Goal: Task Accomplishment & Management: Complete application form

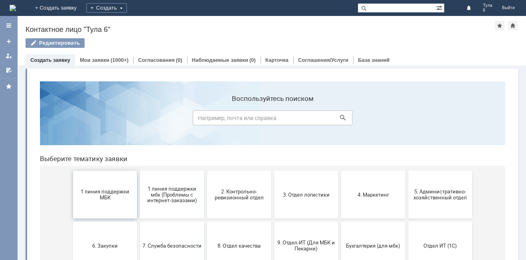
click at [97, 202] on button "1 линия поддержки МБК" at bounding box center [105, 195] width 64 height 48
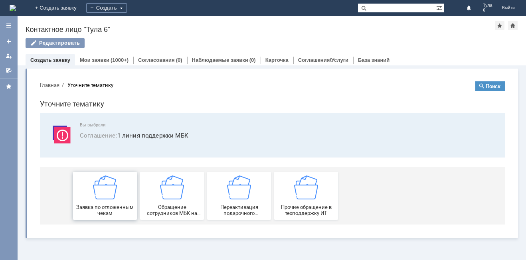
click at [99, 205] on span "Заявка по отложенным чекам" at bounding box center [104, 210] width 59 height 12
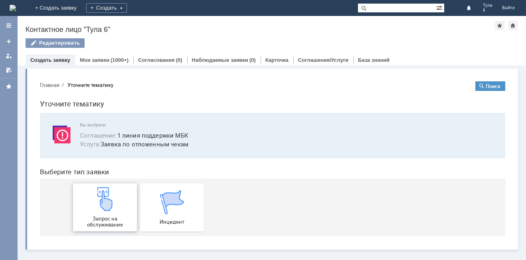
click at [105, 206] on img at bounding box center [105, 199] width 24 height 24
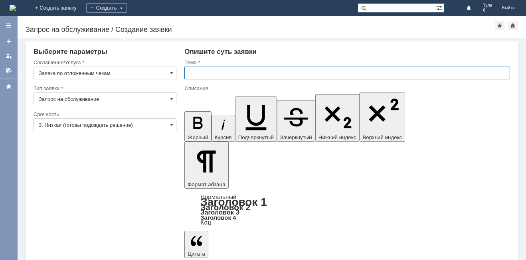
click at [193, 72] on input "text" at bounding box center [347, 73] width 326 height 13
type input "отл чеки"
click at [71, 125] on input "3. Низкая (готовы подождать решение)" at bounding box center [105, 125] width 143 height 13
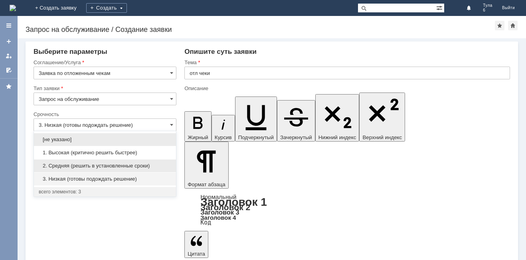
click at [67, 166] on span "2. Средняя (решить в установленные сроки)" at bounding box center [105, 166] width 132 height 6
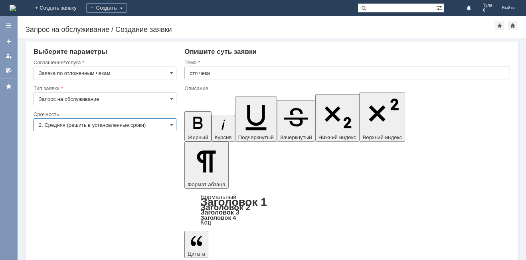
type input "2. Средняя (решить в установленные сроки)"
click at [225, 71] on input "отл чеки" at bounding box center [347, 73] width 326 height 13
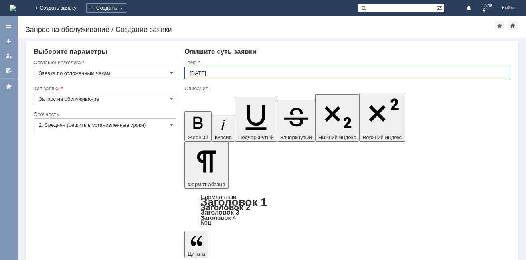
click at [226, 72] on input "19.09.2025" at bounding box center [347, 73] width 326 height 13
type input "19.09.2025 отл чеки"
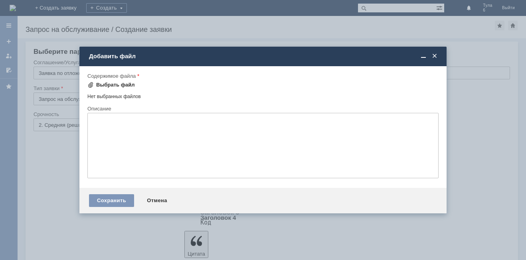
click at [93, 86] on span at bounding box center [90, 85] width 6 height 6
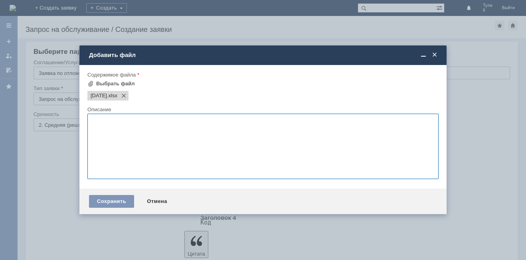
click at [103, 129] on textarea at bounding box center [262, 146] width 351 height 65
type textarea "отложенные чеки"
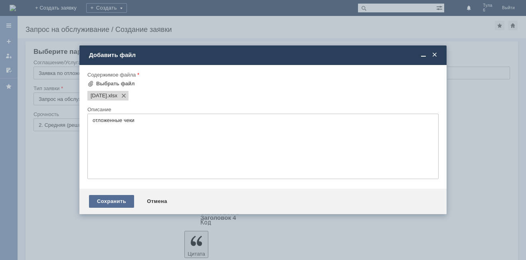
click at [114, 197] on div "Сохранить" at bounding box center [111, 201] width 45 height 13
